Goal: Find specific page/section: Locate a particular part of the current website

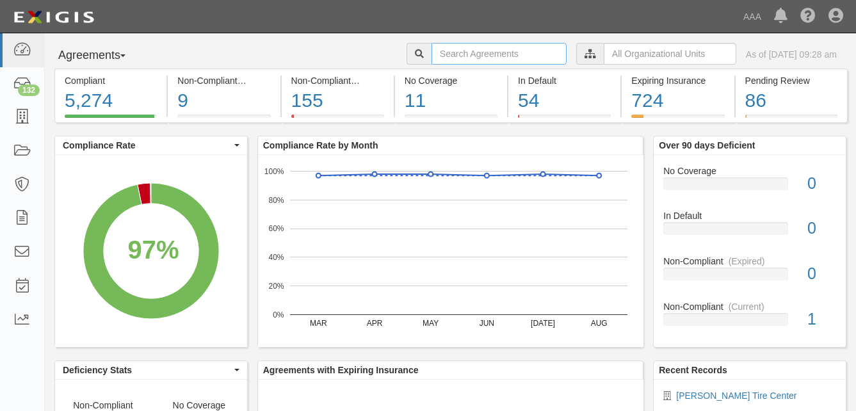
click at [432, 53] on input "text" at bounding box center [499, 54] width 135 height 22
type input "[PERSON_NAME]"
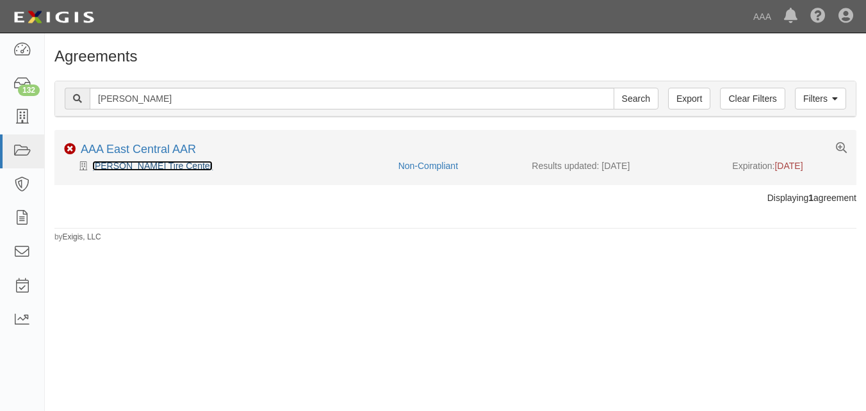
drag, startPoint x: 147, startPoint y: 166, endPoint x: 172, endPoint y: 177, distance: 27.5
click at [147, 166] on link "[PERSON_NAME] Tire Center" at bounding box center [152, 166] width 120 height 10
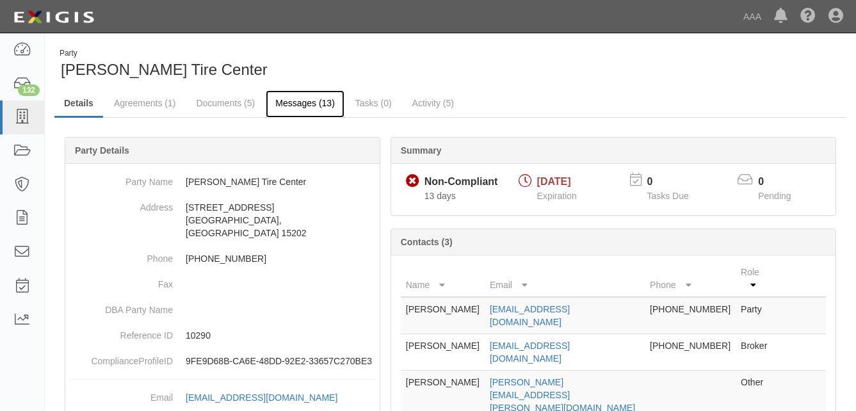
click at [305, 104] on link "Messages (13)" at bounding box center [305, 104] width 79 height 28
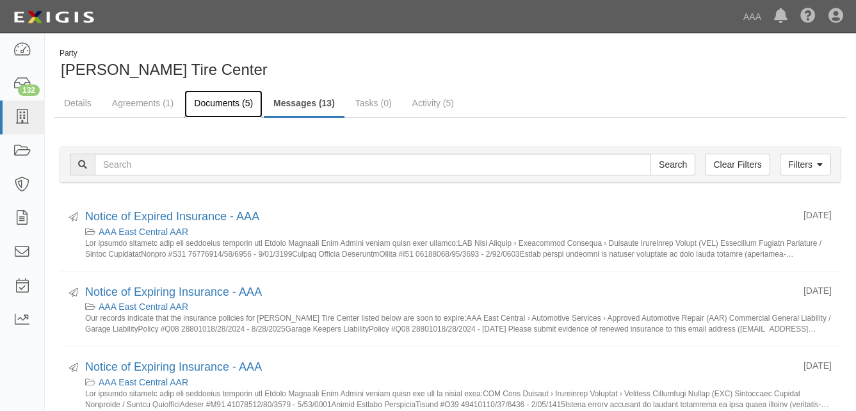
click at [218, 104] on link "Documents (5)" at bounding box center [223, 104] width 78 height 28
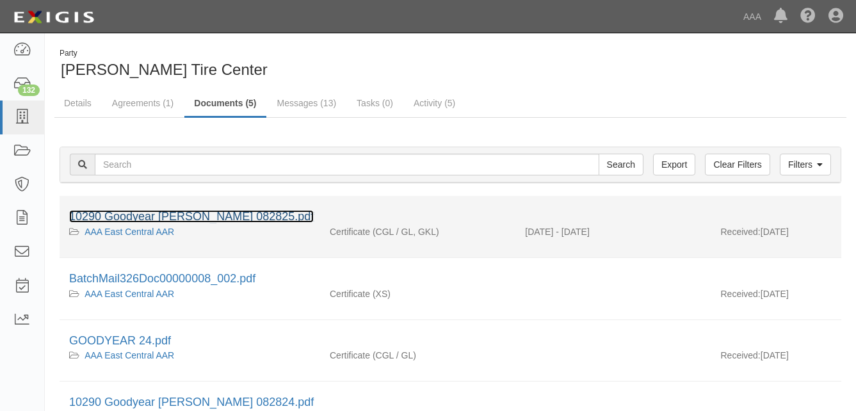
click at [164, 215] on link "10290 Goodyear [PERSON_NAME] 082825.pdf" at bounding box center [191, 216] width 245 height 13
